Goal: Browse casually: Explore the website without a specific task or goal

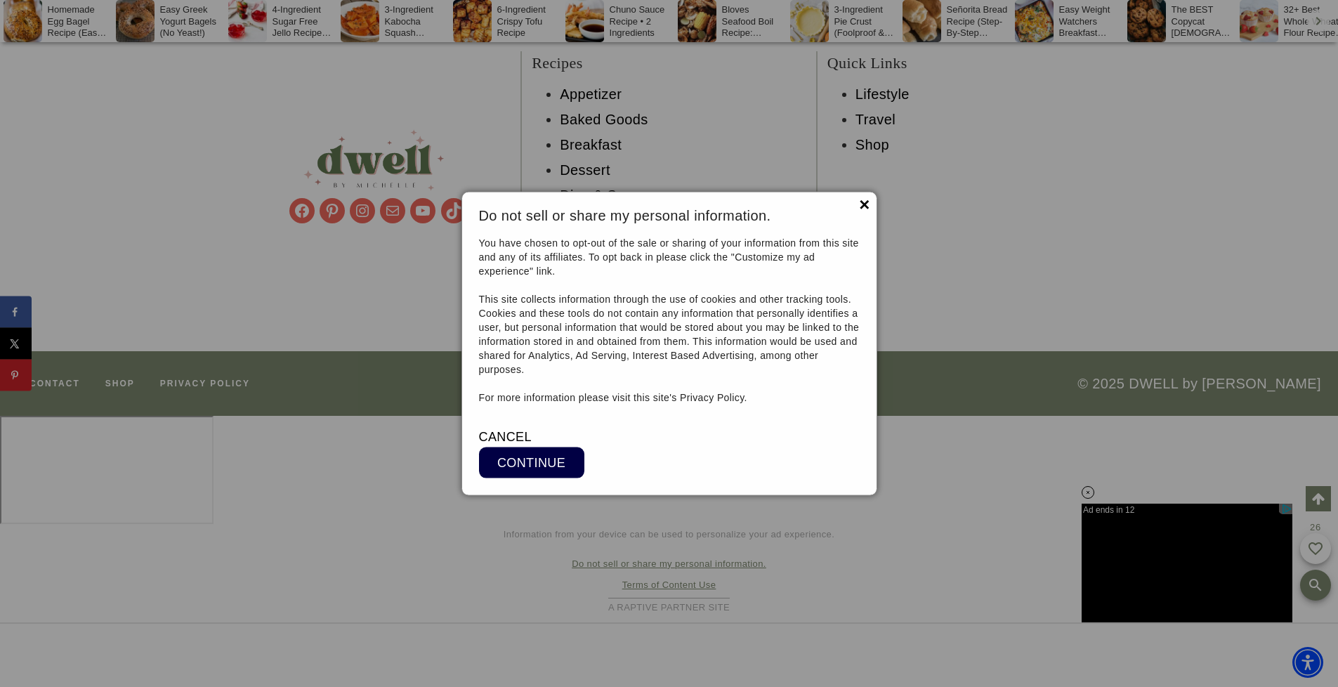
scroll to position [13361, 0]
